Goal: Information Seeking & Learning: Learn about a topic

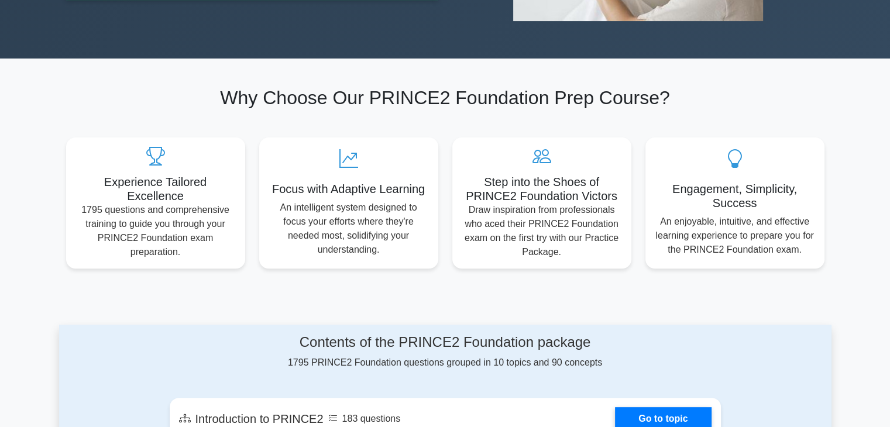
scroll to position [316, 0]
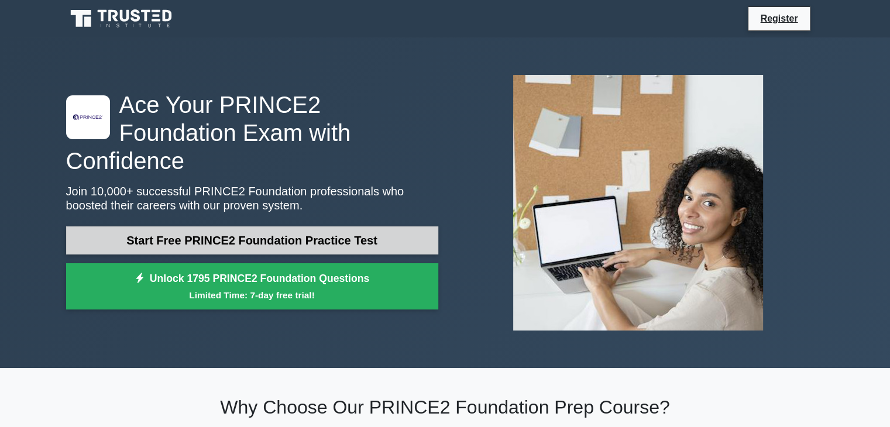
click at [398, 226] on link "Start Free PRINCE2 Foundation Practice Test" at bounding box center [252, 240] width 372 height 28
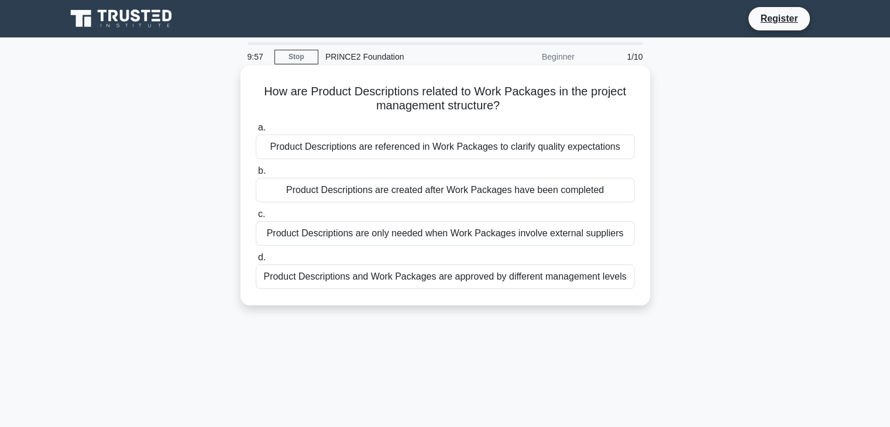
click at [409, 157] on div "Product Descriptions are referenced in Work Packages to clarify quality expecta…" at bounding box center [445, 147] width 379 height 25
click at [256, 132] on input "a. Product Descriptions are referenced in Work Packages to clarify quality expe…" at bounding box center [256, 128] width 0 height 8
